Goal: Transaction & Acquisition: Purchase product/service

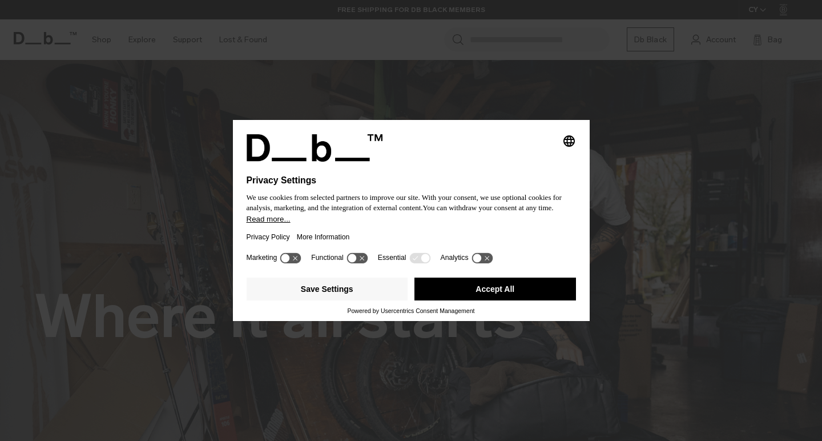
click at [442, 294] on button "Accept All" at bounding box center [496, 289] width 162 height 23
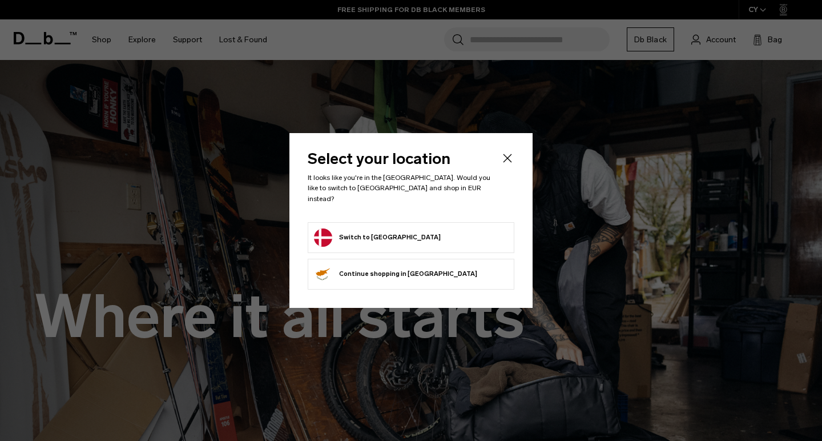
click at [379, 232] on button "Switch to [GEOGRAPHIC_DATA]" at bounding box center [377, 237] width 127 height 18
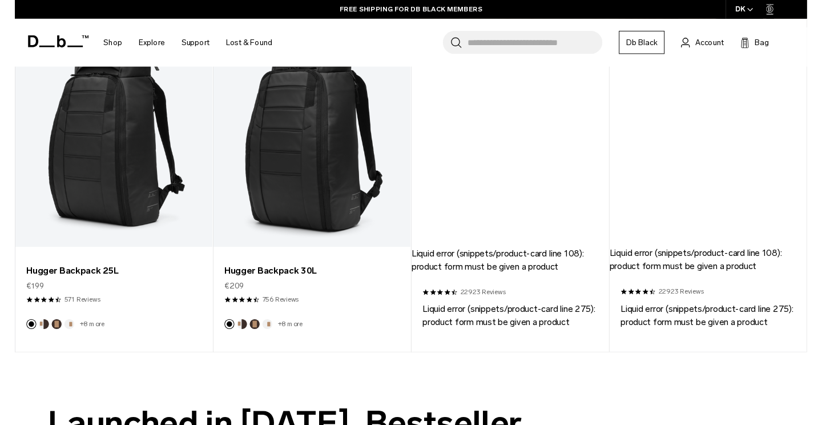
scroll to position [1060, 0]
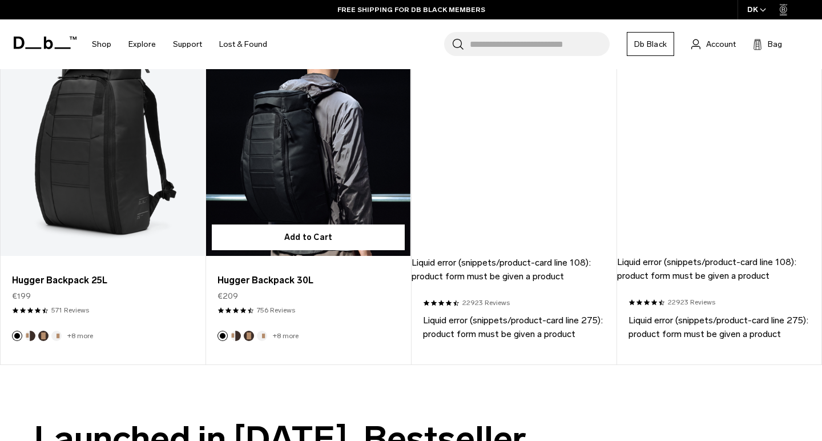
click at [315, 175] on link "Hugger Backpack 30L" at bounding box center [308, 142] width 204 height 227
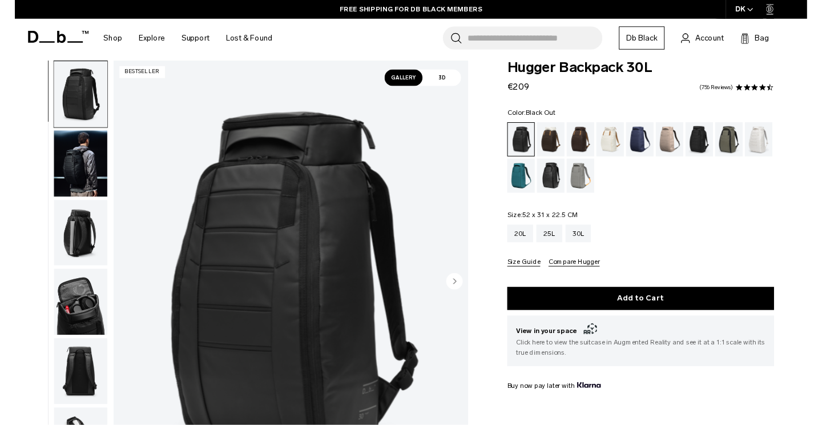
scroll to position [14, 0]
